Goal: Task Accomplishment & Management: Manage account settings

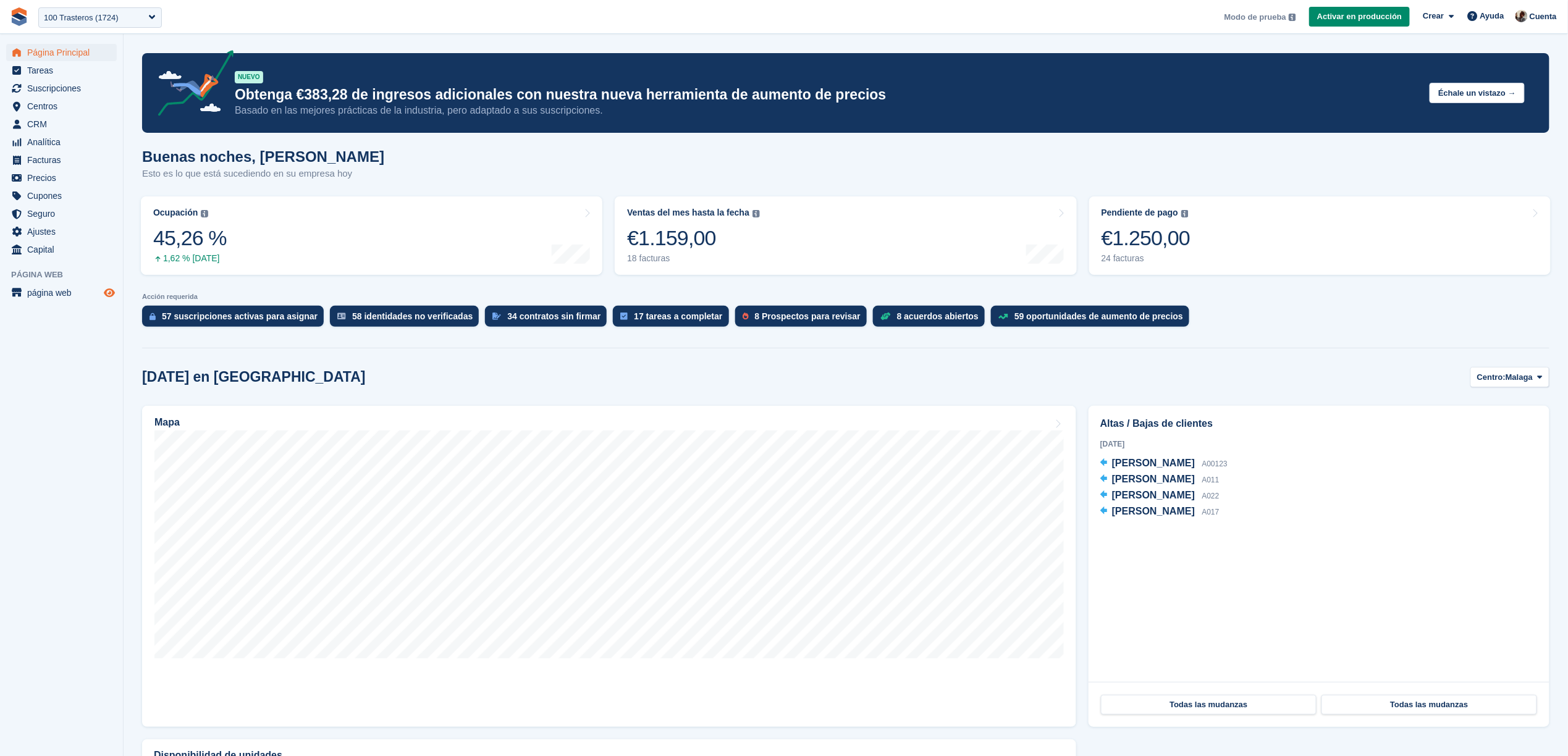
click at [113, 290] on icon "Vista previa de la tienda" at bounding box center [110, 292] width 11 height 10
click at [68, 233] on span "Ajustes" at bounding box center [64, 231] width 74 height 17
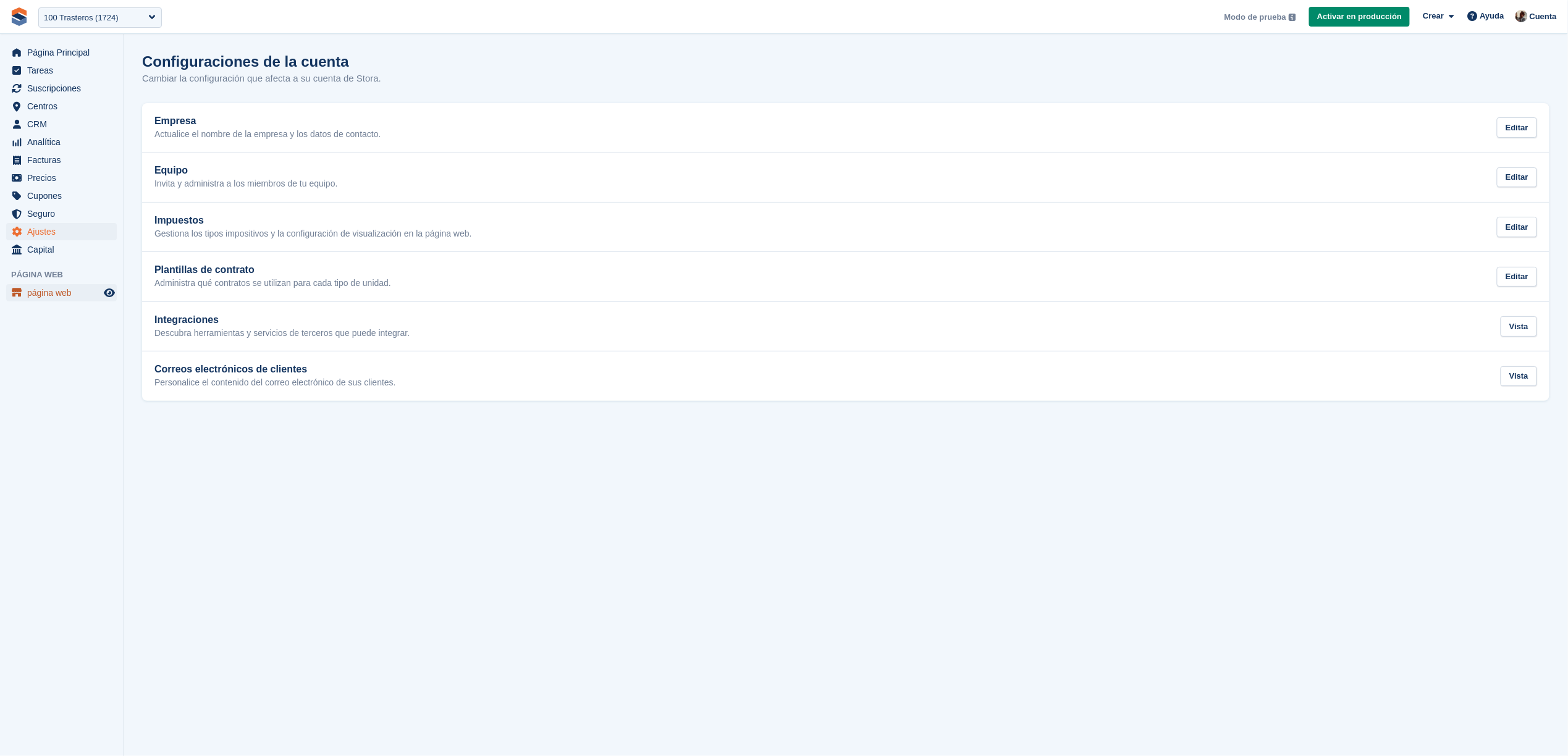
click at [64, 293] on span "página web" at bounding box center [64, 292] width 74 height 17
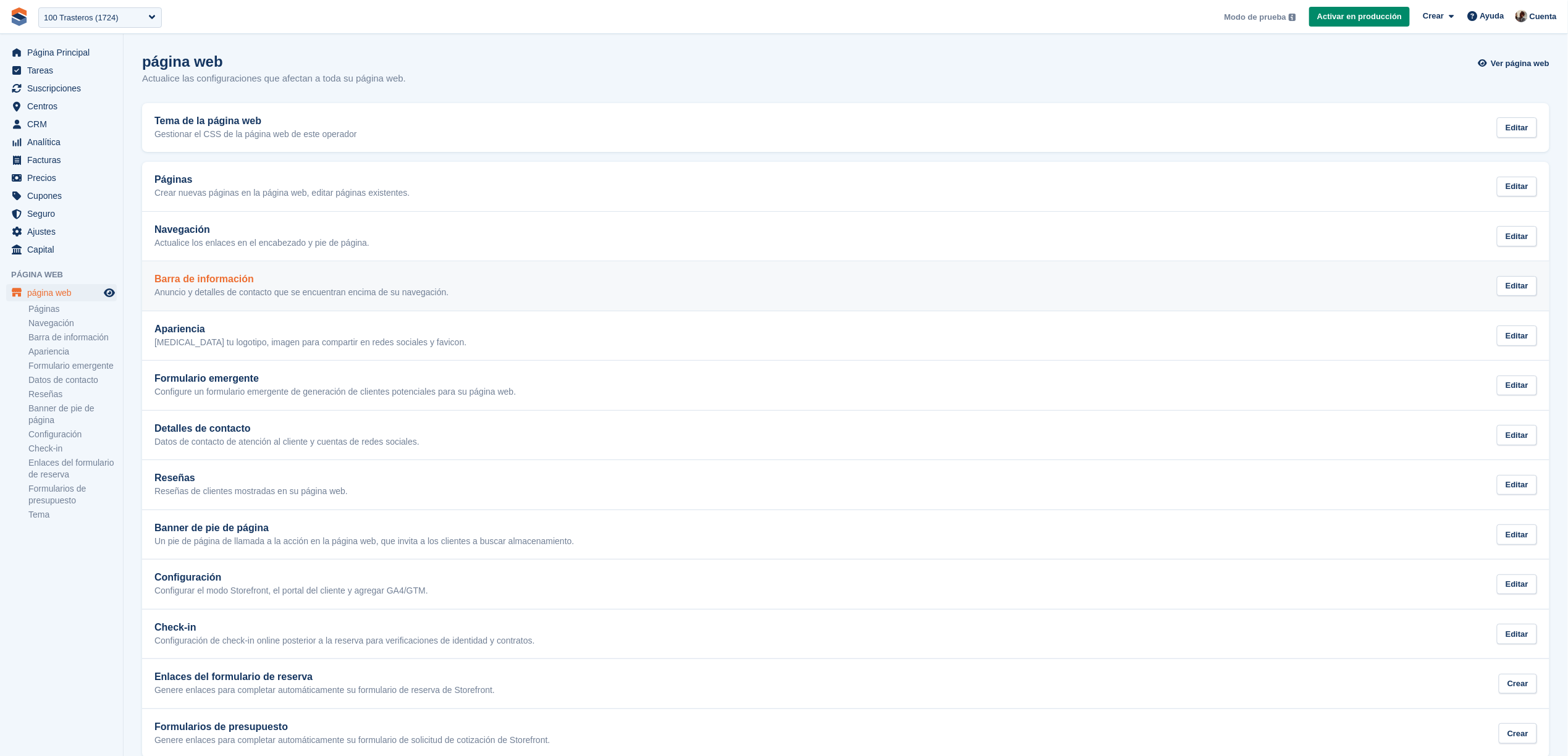
click at [370, 266] on link "Barra de información Anuncio y detalles de contacto que se encuentran encima de…" at bounding box center [846, 286] width 1407 height 50
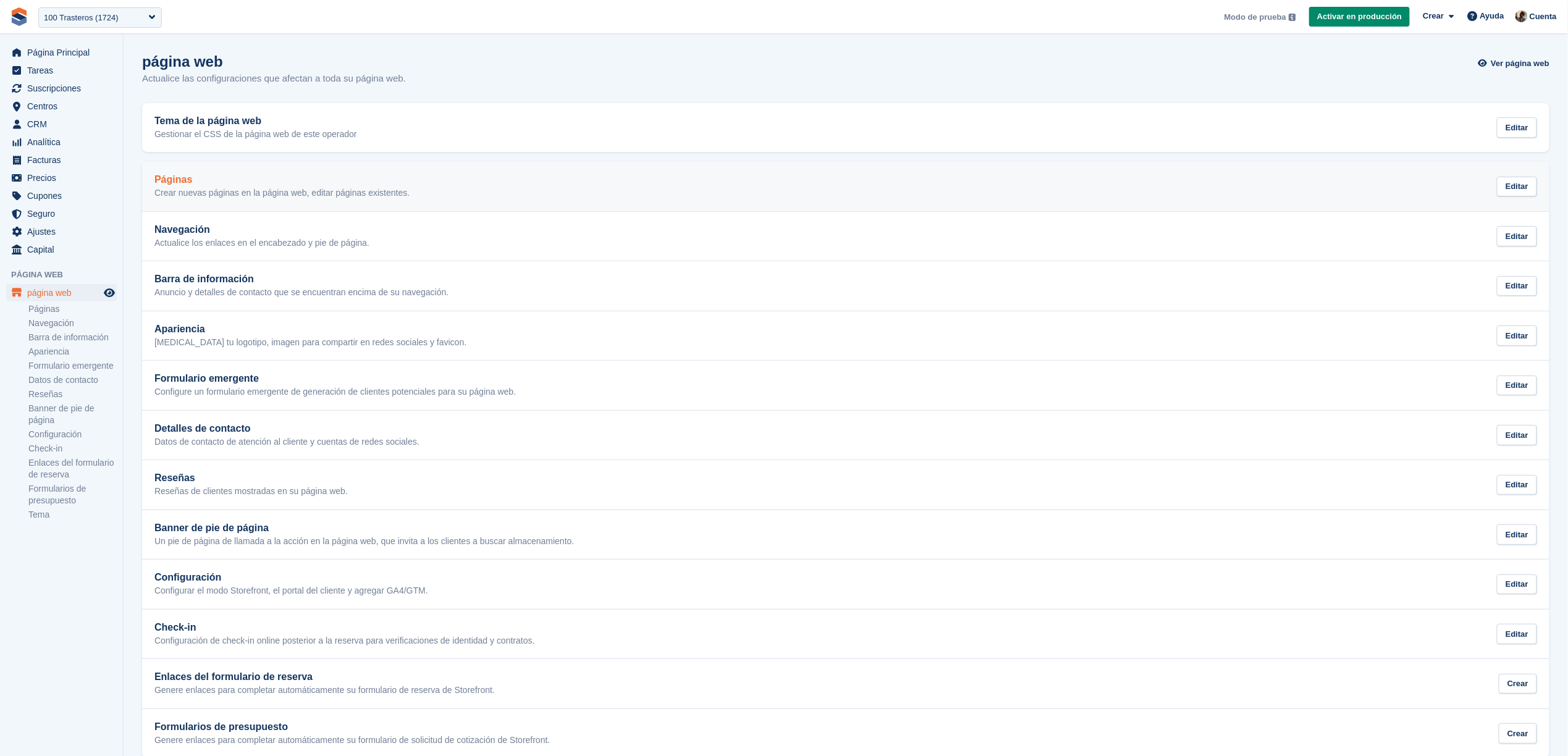
click at [404, 202] on link "Páginas Crear nuevas páginas en la página web, editar páginas existentes. Editar" at bounding box center [846, 186] width 1407 height 50
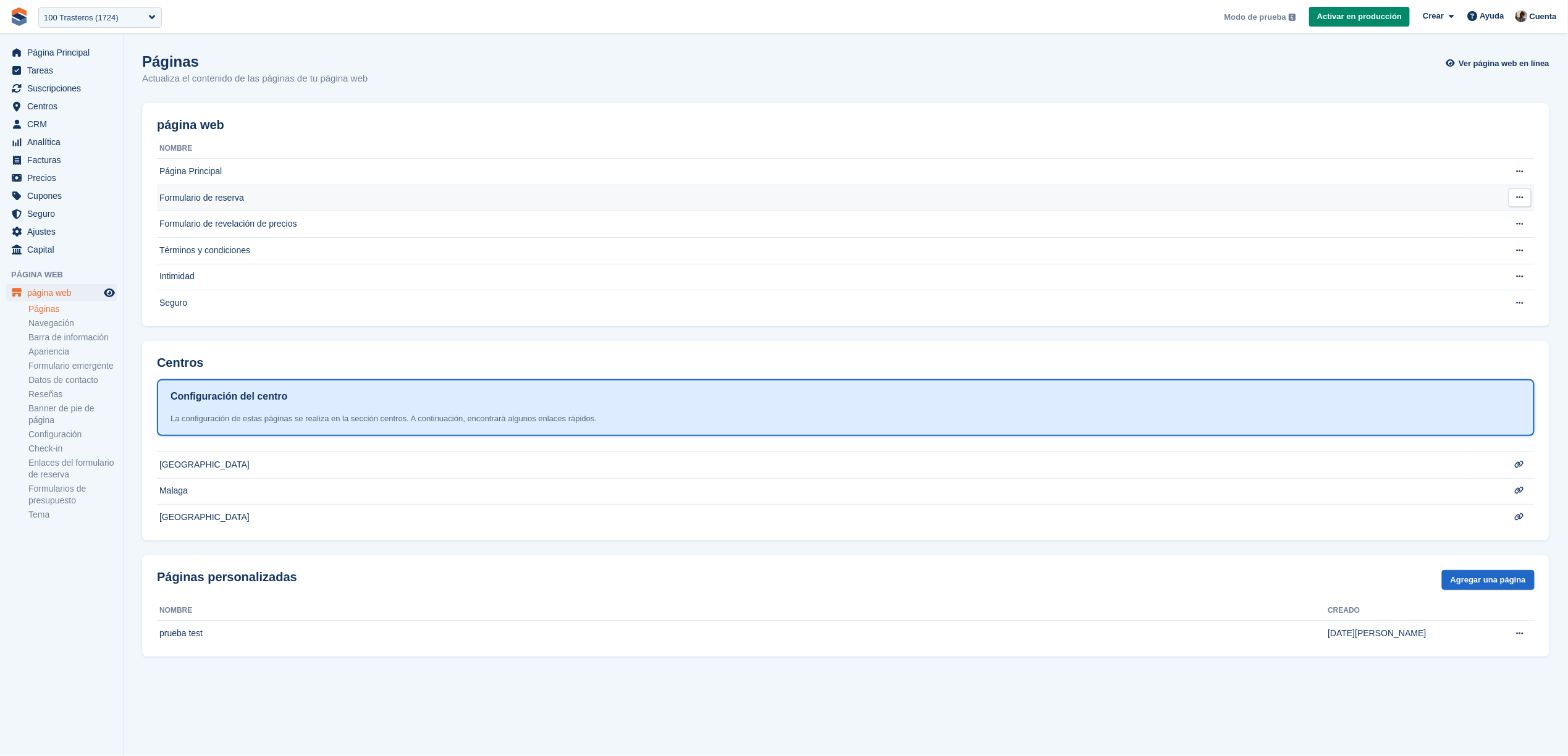
click at [389, 198] on td "Formulario de reserva" at bounding box center [811, 198] width 1309 height 27
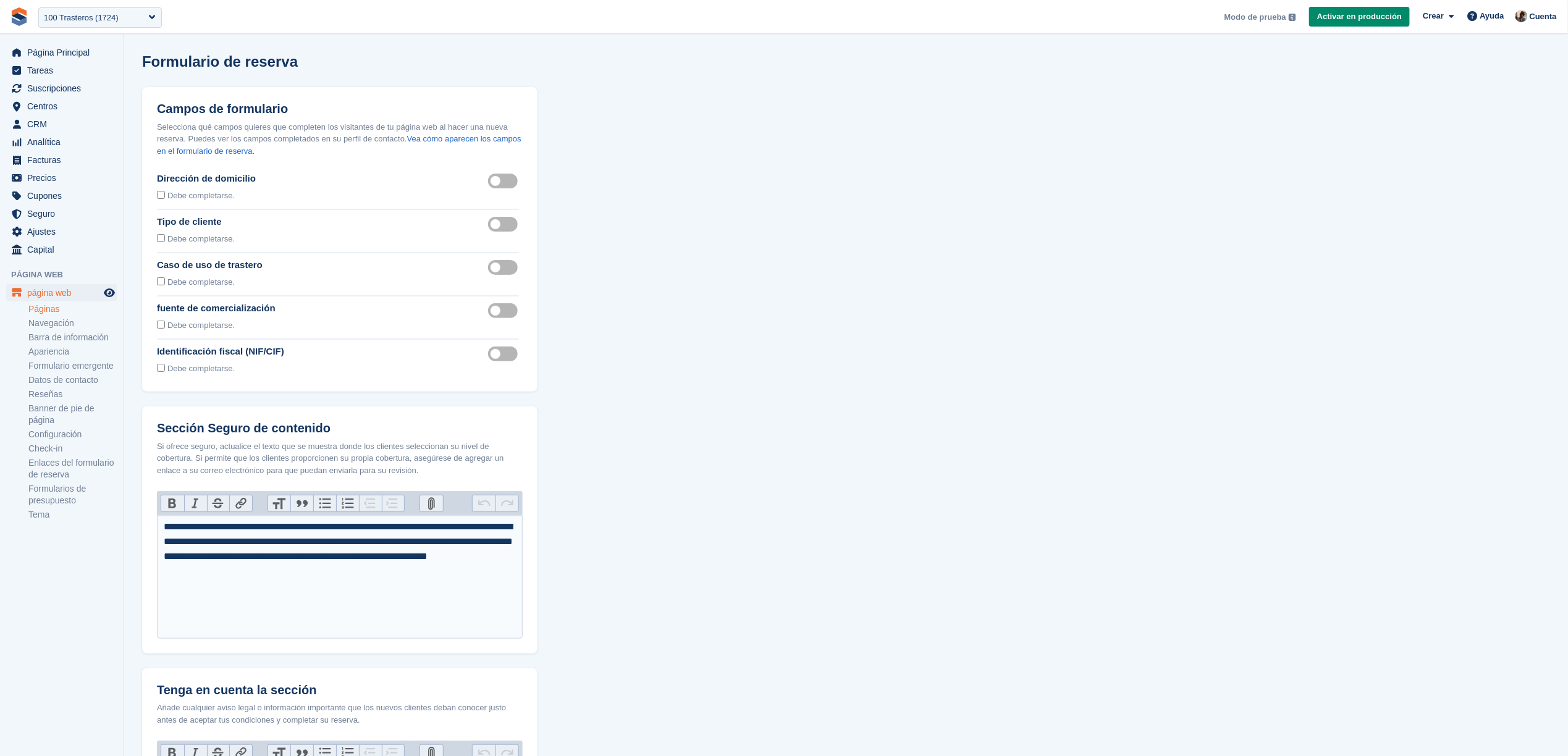
click at [508, 223] on label "Customer type visible" at bounding box center [505, 224] width 35 height 2
click at [495, 267] on label "Storage use case visible" at bounding box center [505, 267] width 35 height 2
click at [506, 310] on label "Marketing source visible" at bounding box center [505, 311] width 35 height 2
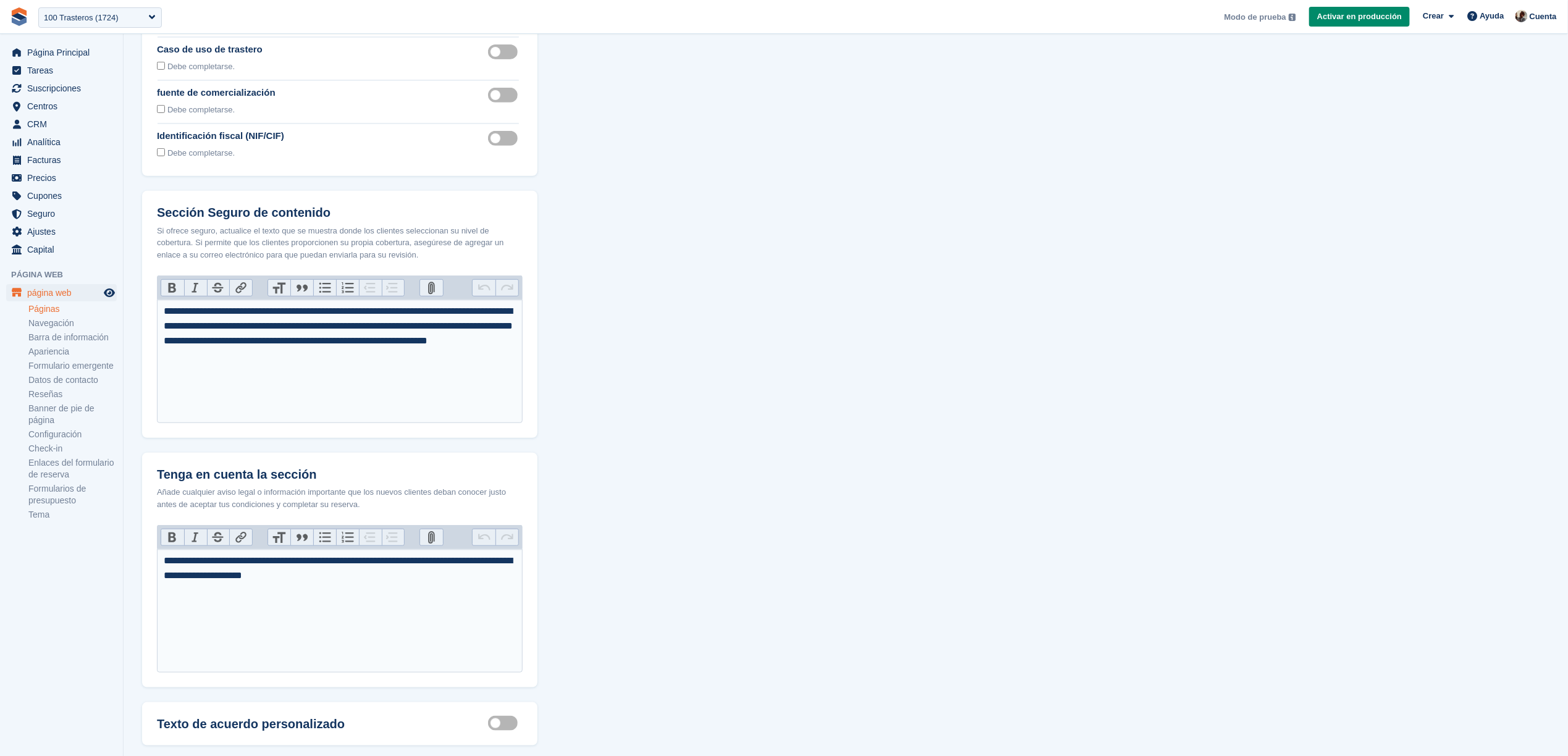
scroll to position [279, 0]
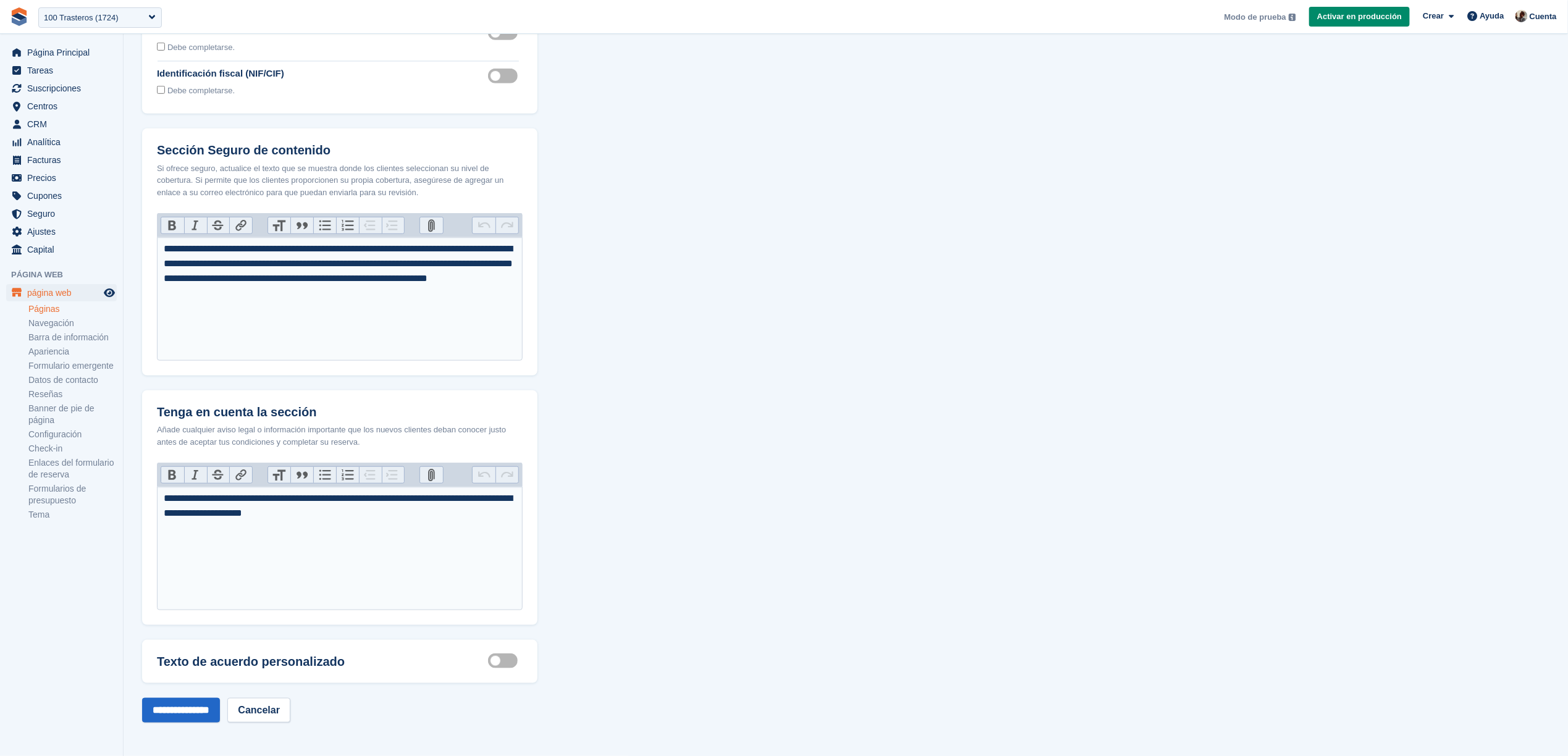
click at [285, 669] on div "Texto de acuerdo personalizado Customisable terms active Cambie el texto y los …" at bounding box center [340, 662] width 395 height 44
click at [498, 674] on div "Texto de acuerdo personalizado Customisable terms active Cambie el texto y los …" at bounding box center [340, 662] width 395 height 44
click at [506, 669] on div "Texto de acuerdo personalizado Customisable terms active Cambie el texto y los …" at bounding box center [340, 662] width 395 height 44
click at [530, 662] on div "Texto de acuerdo personalizado Customisable terms active Cambie el texto y los …" at bounding box center [340, 662] width 395 height 44
click at [502, 660] on label "Customisable terms active" at bounding box center [505, 660] width 35 height 2
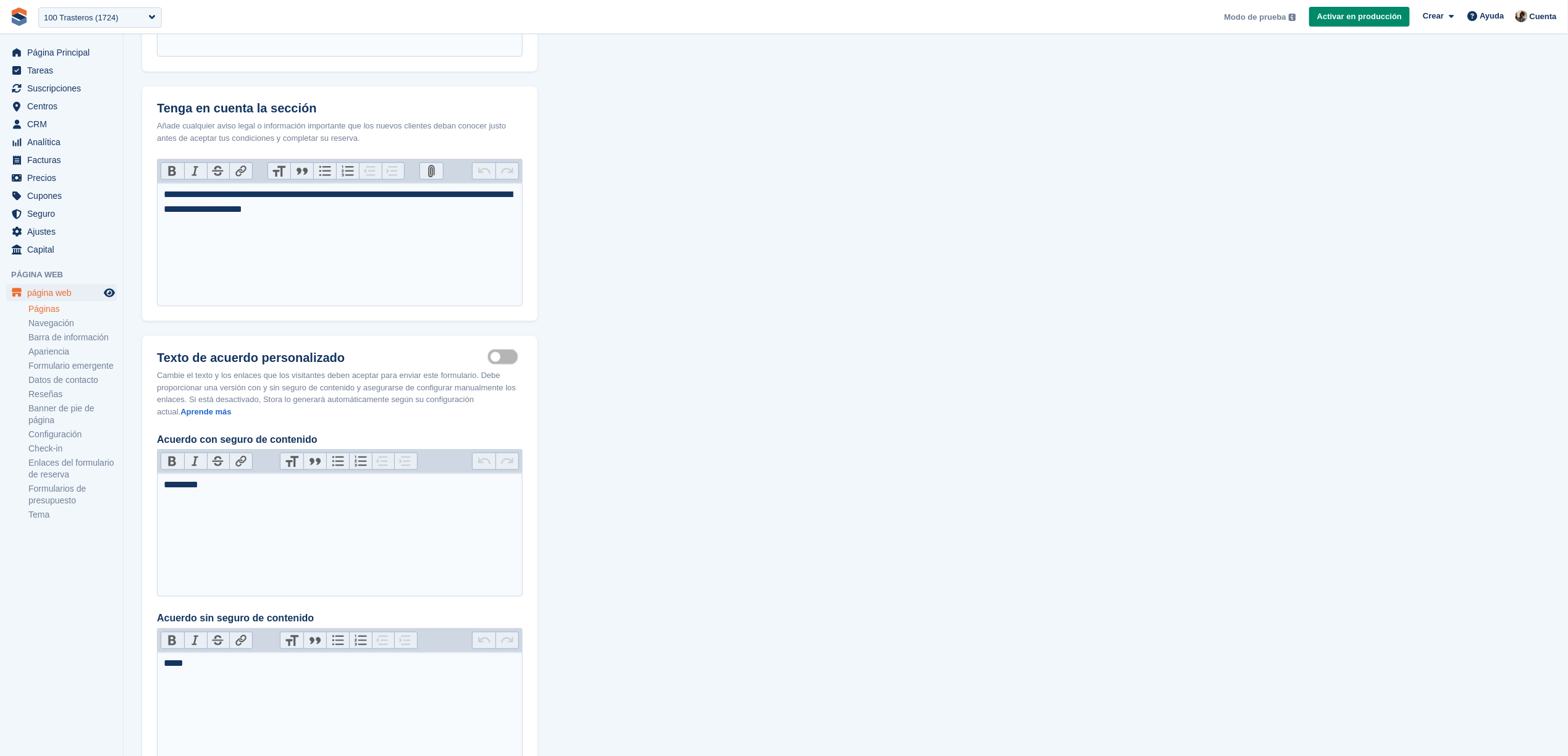
scroll to position [583, 0]
click at [503, 357] on label "Customisable terms active" at bounding box center [505, 355] width 35 height 2
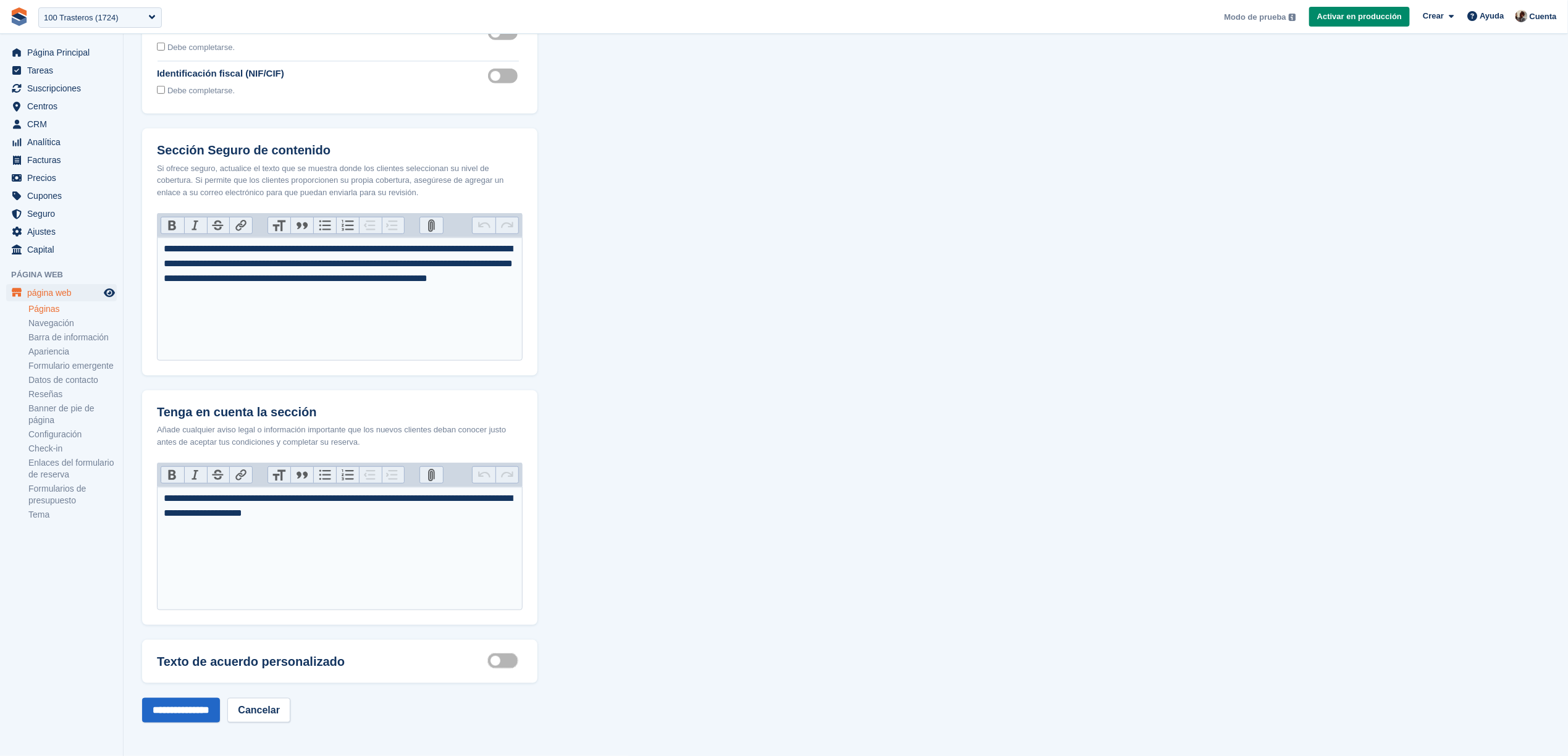
scroll to position [279, 0]
click at [200, 705] on input "**********" at bounding box center [181, 710] width 77 height 24
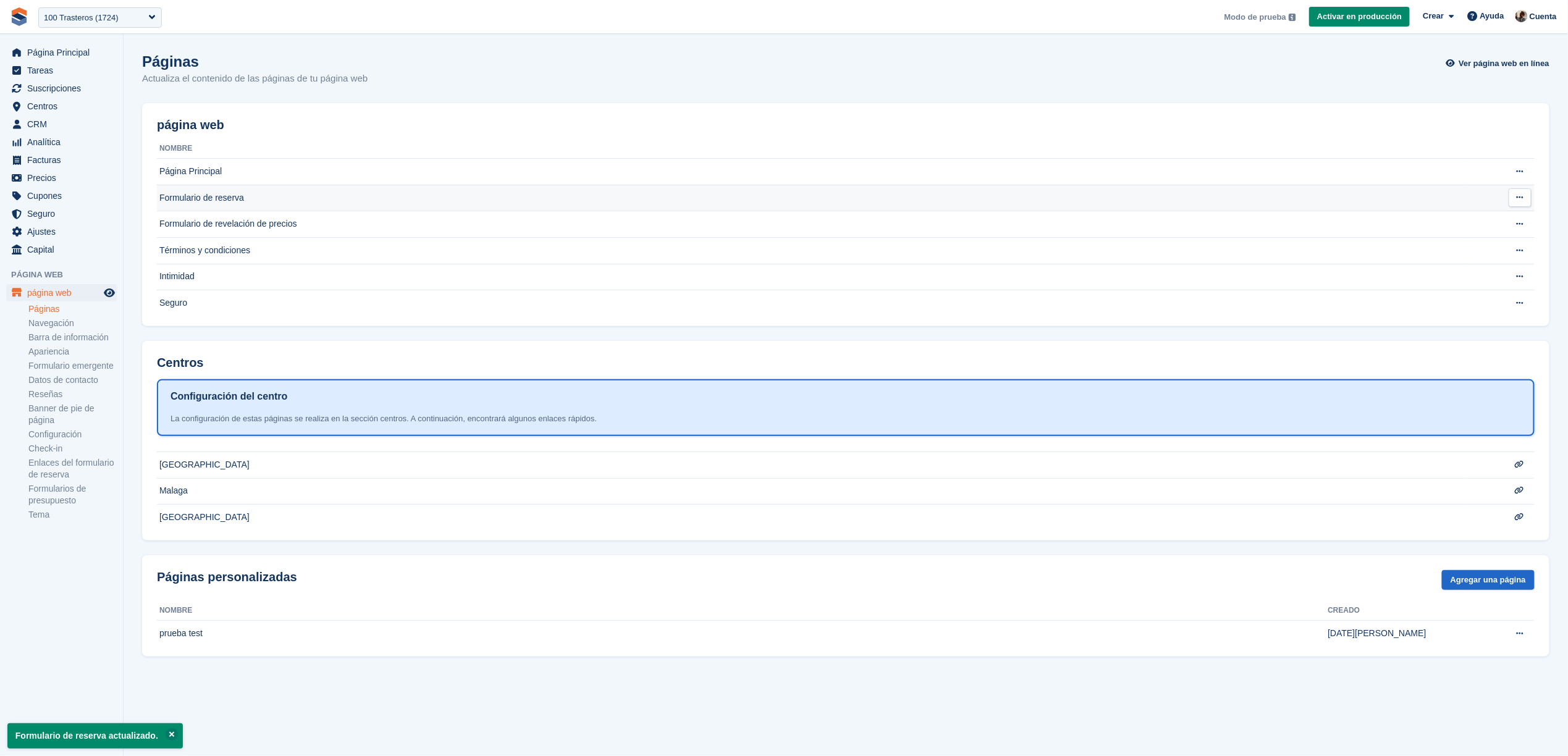
click at [279, 200] on td "Formulario de reserva" at bounding box center [811, 198] width 1309 height 27
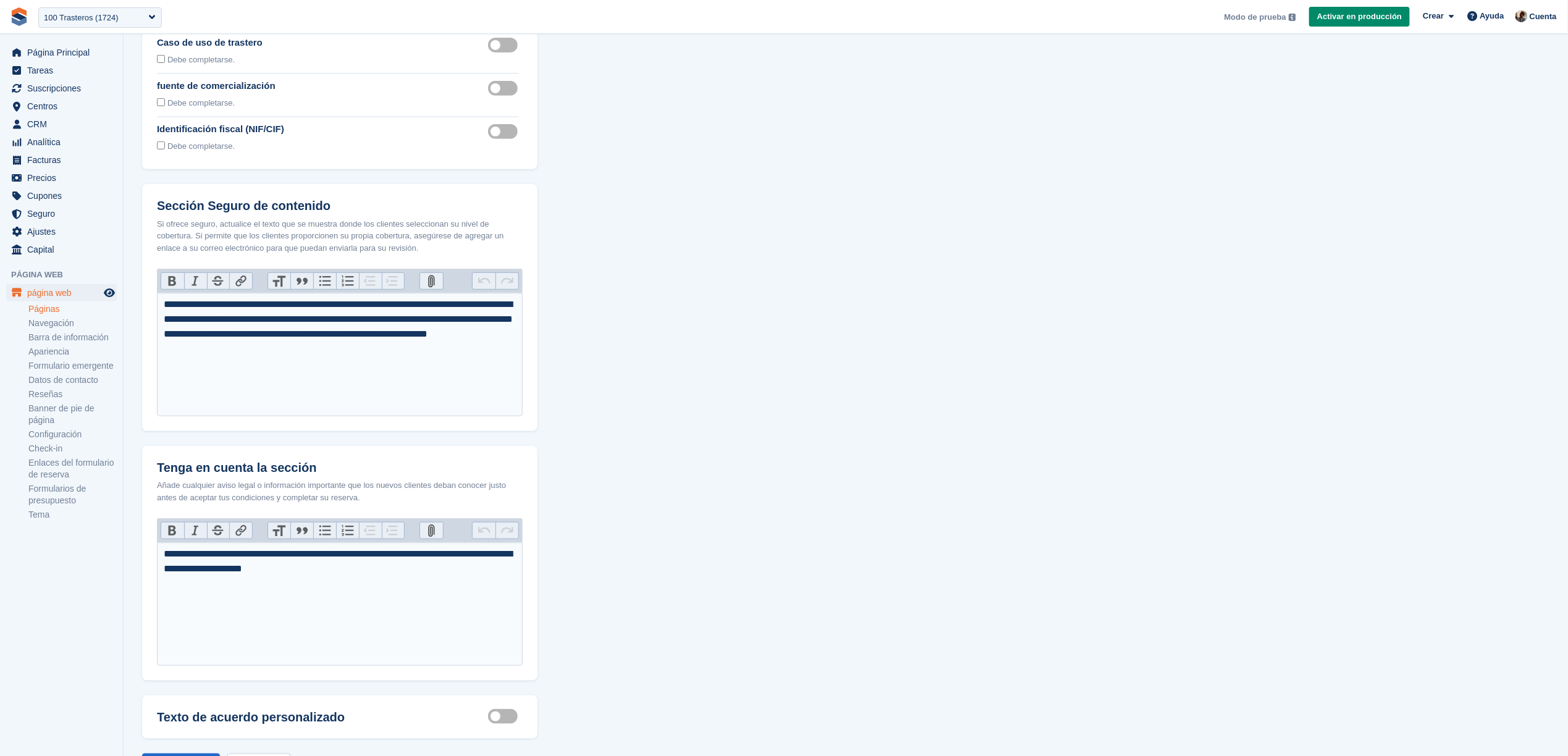
scroll to position [279, 0]
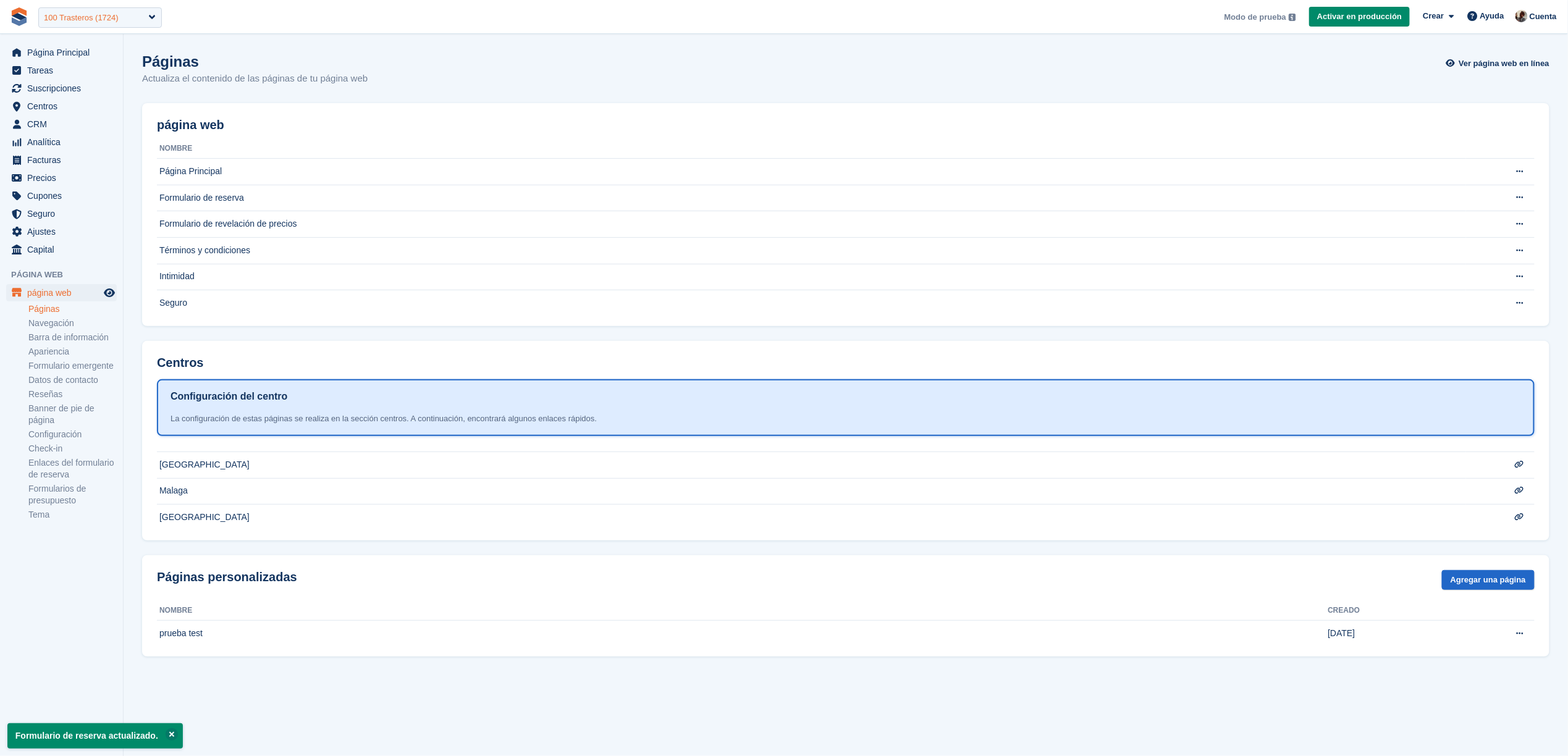
click at [110, 9] on div "100 Trasteros (1724)" at bounding box center [100, 17] width 124 height 20
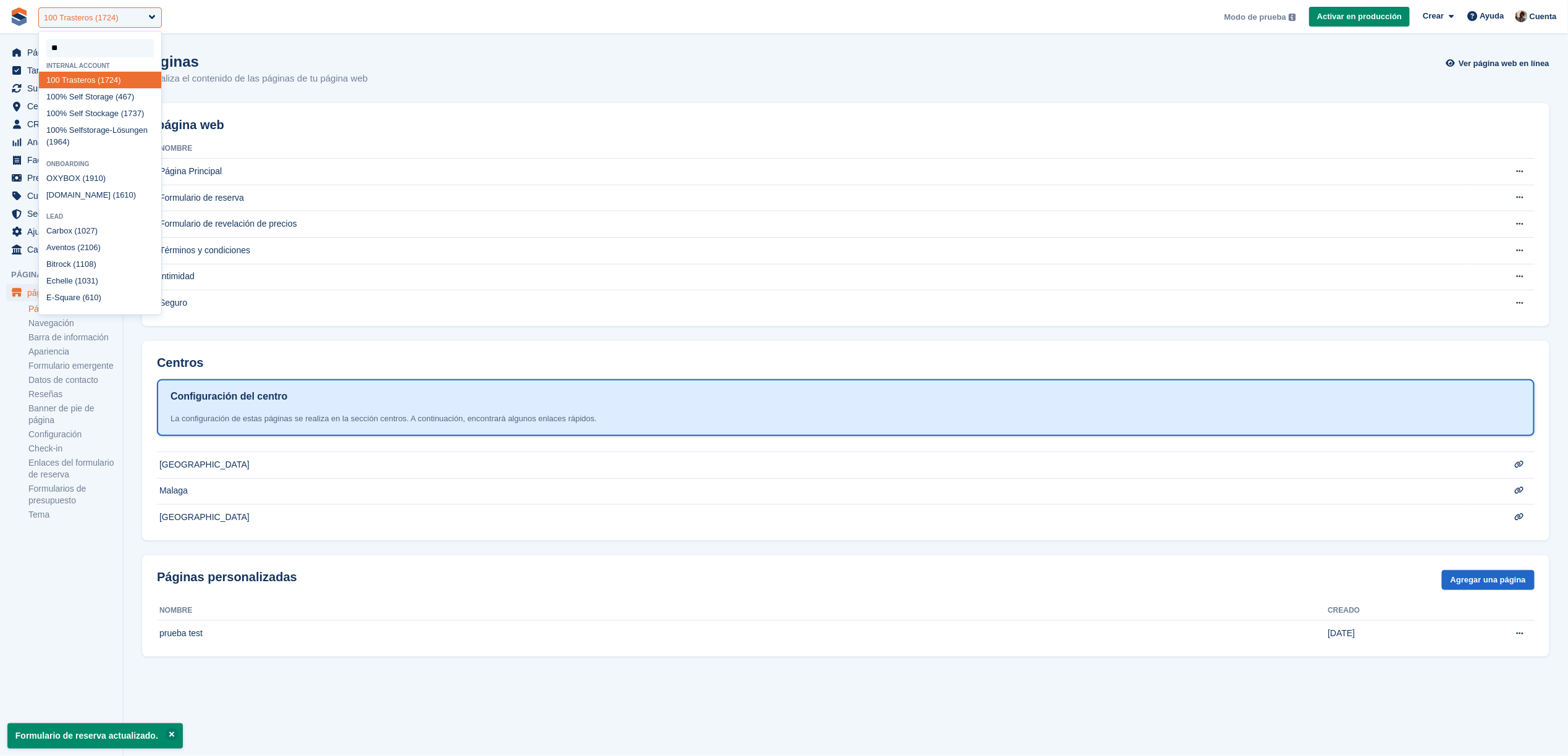
type input "***"
click at [118, 98] on div "100 % Self Storage (467)" at bounding box center [100, 97] width 122 height 17
select select "***"
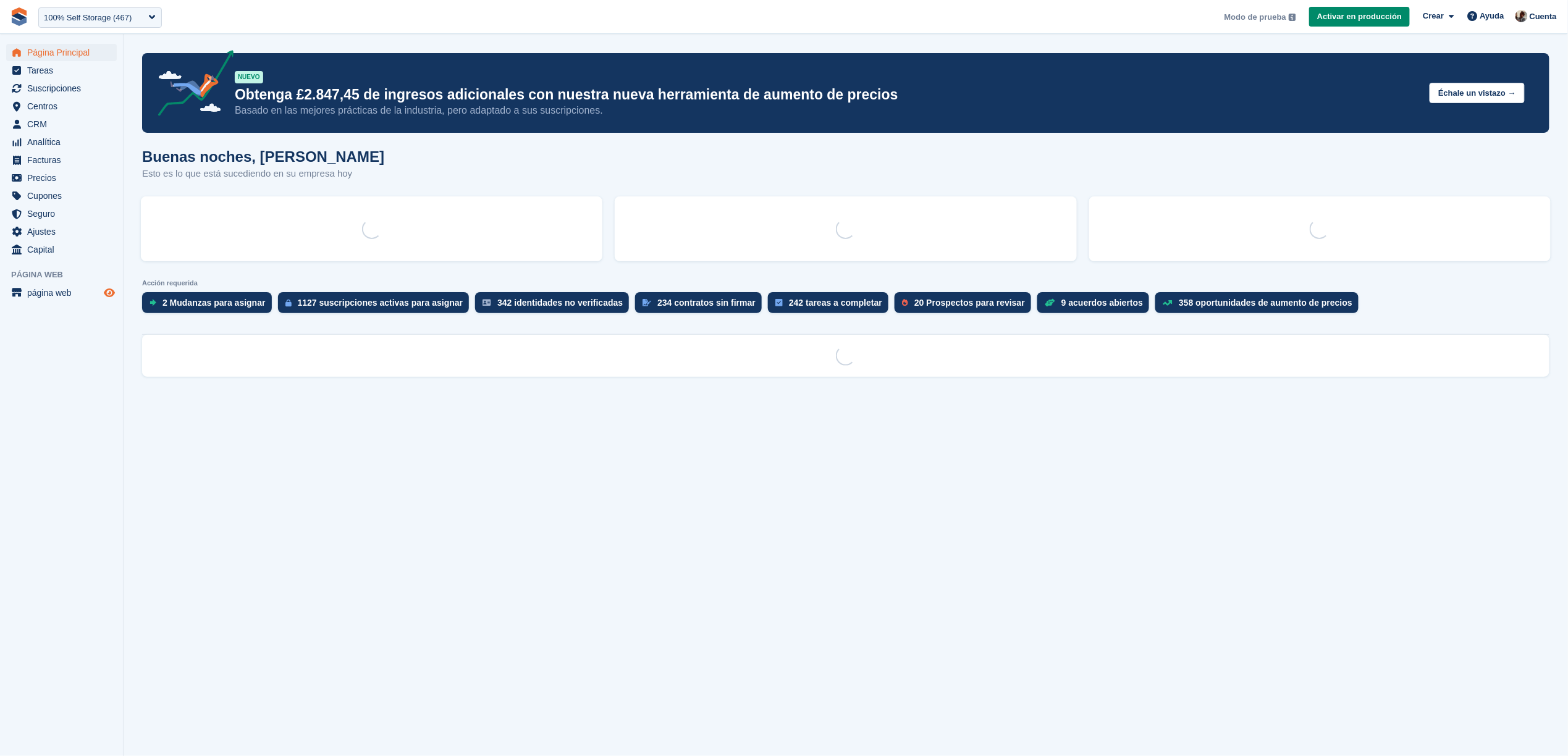
click at [112, 289] on icon "Vista previa de la tienda" at bounding box center [110, 292] width 11 height 10
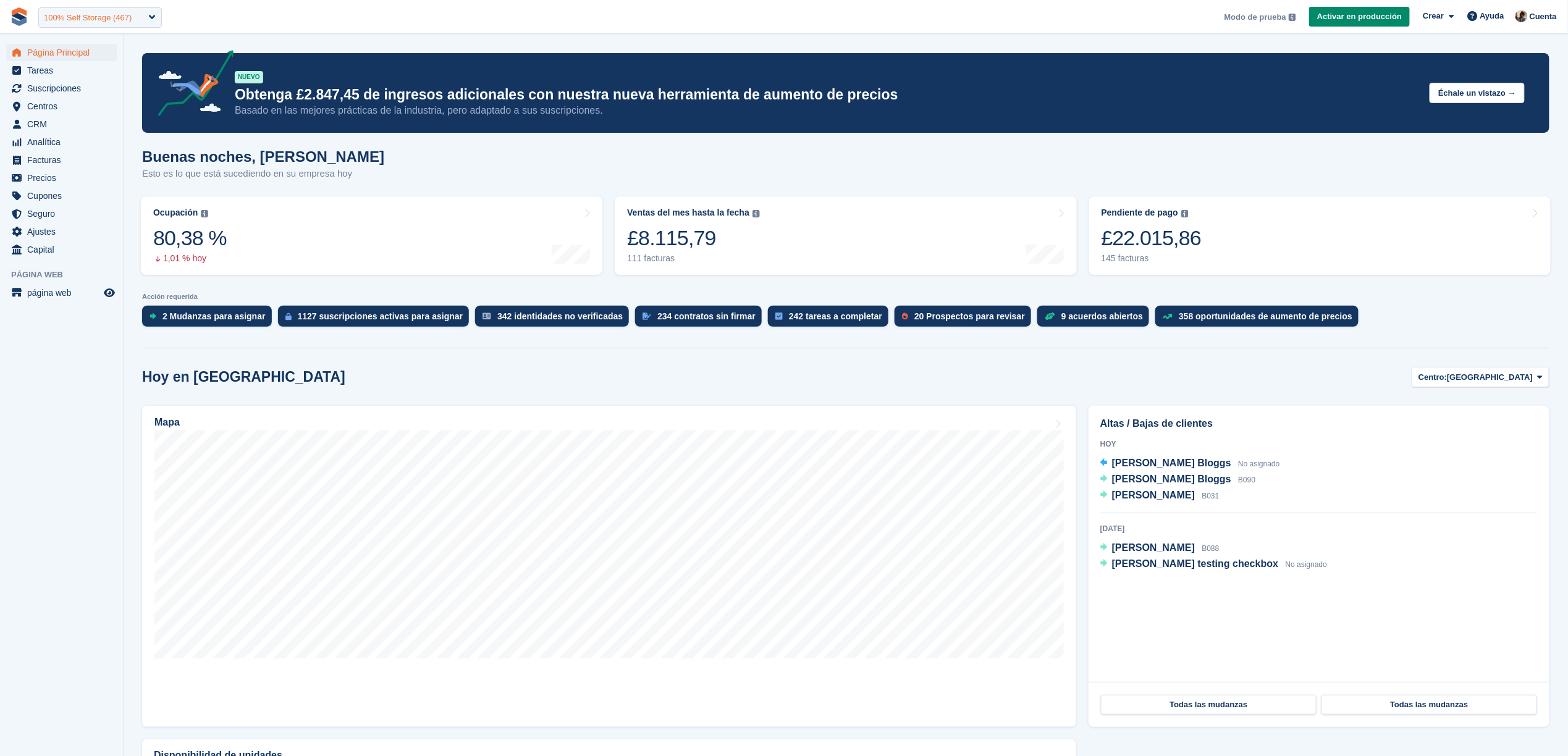
click at [119, 22] on div "100% Self Storage (467)" at bounding box center [88, 18] width 88 height 13
type input "**"
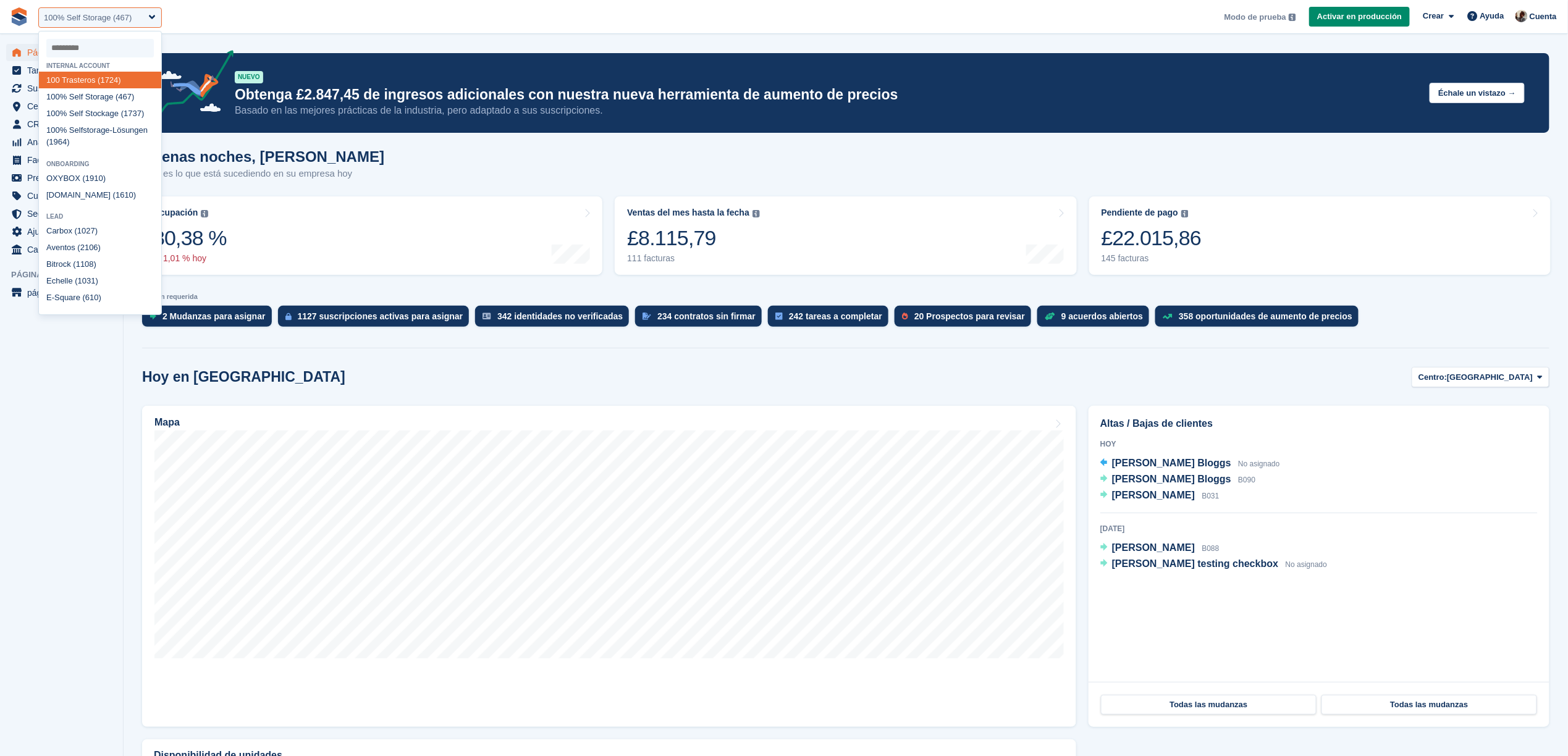
select select "****"
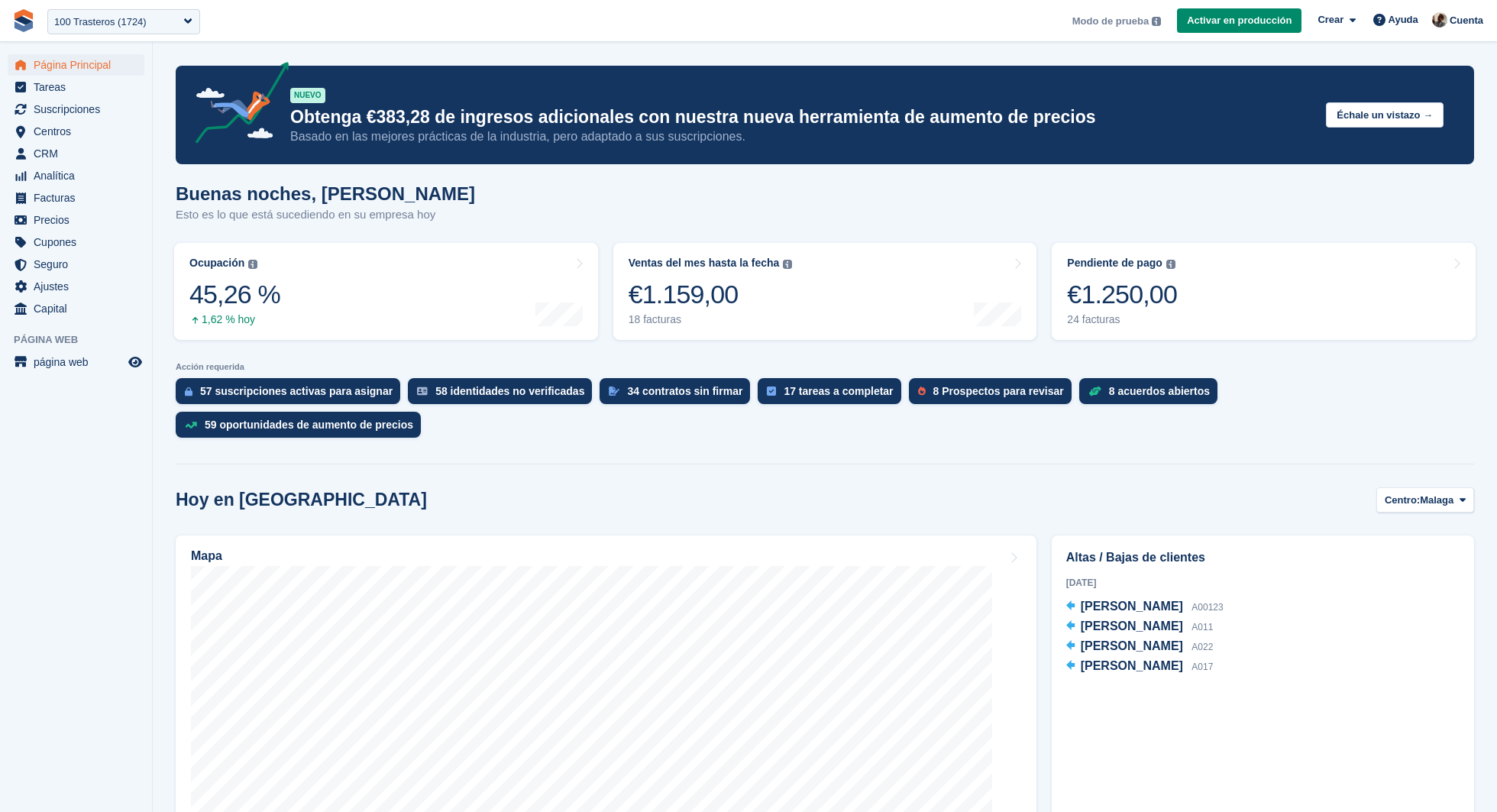
click at [148, 357] on li "página web página web" at bounding box center [76, 362] width 152 height 22
click at [141, 357] on icon "Vista previa de la tienda" at bounding box center [136, 362] width 14 height 12
